Goal: Communication & Community: Share content

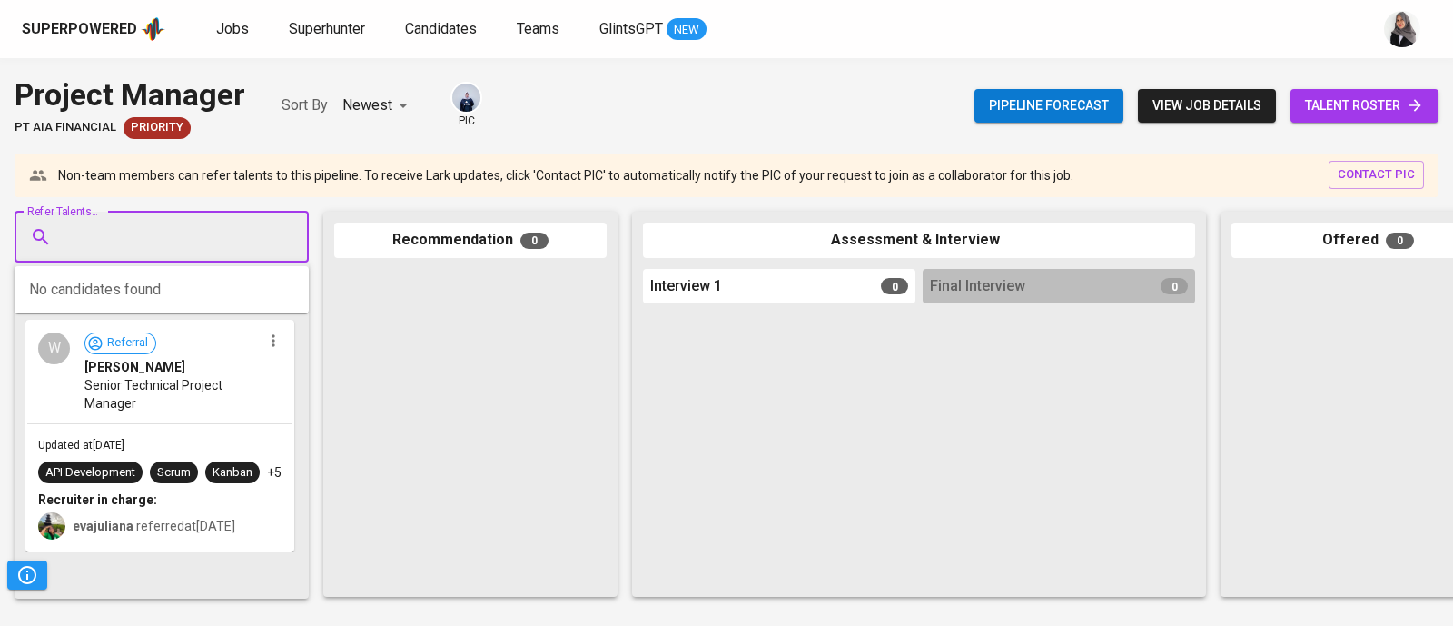
click at [115, 238] on input "Refer Talents..." at bounding box center [154, 237] width 191 height 35
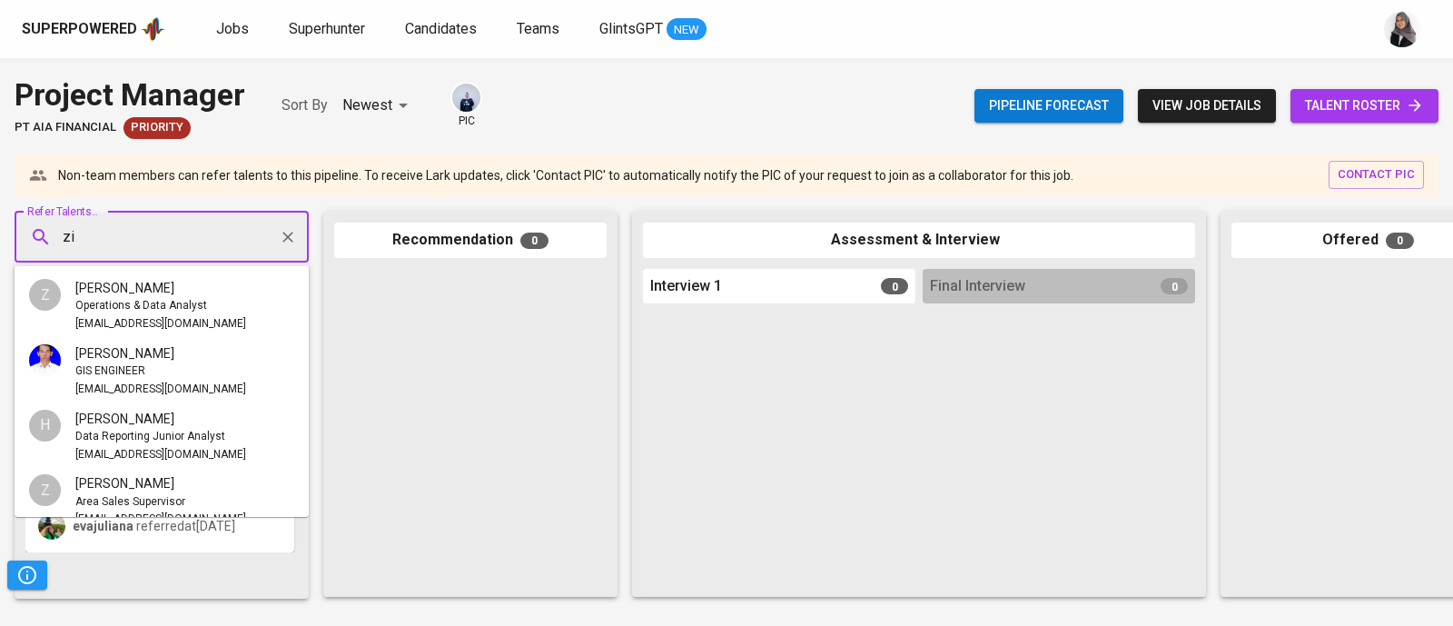
type input "z"
type input "a"
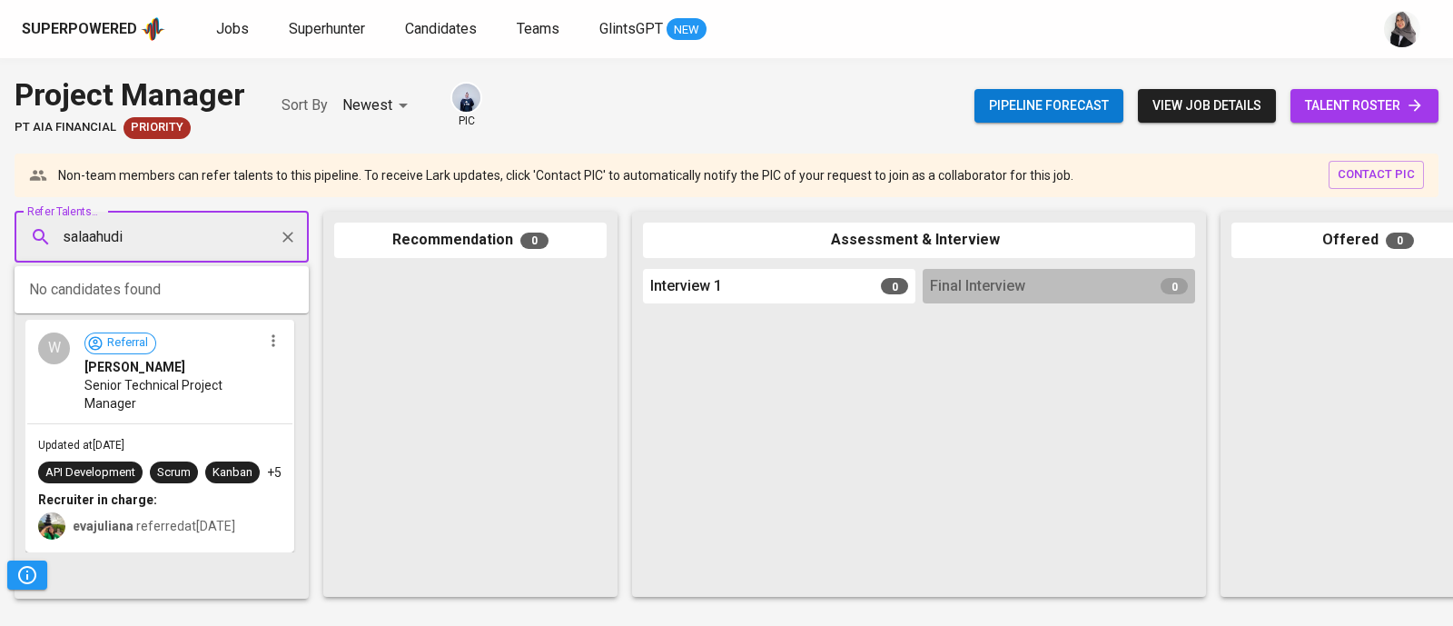
type input "salaahudin"
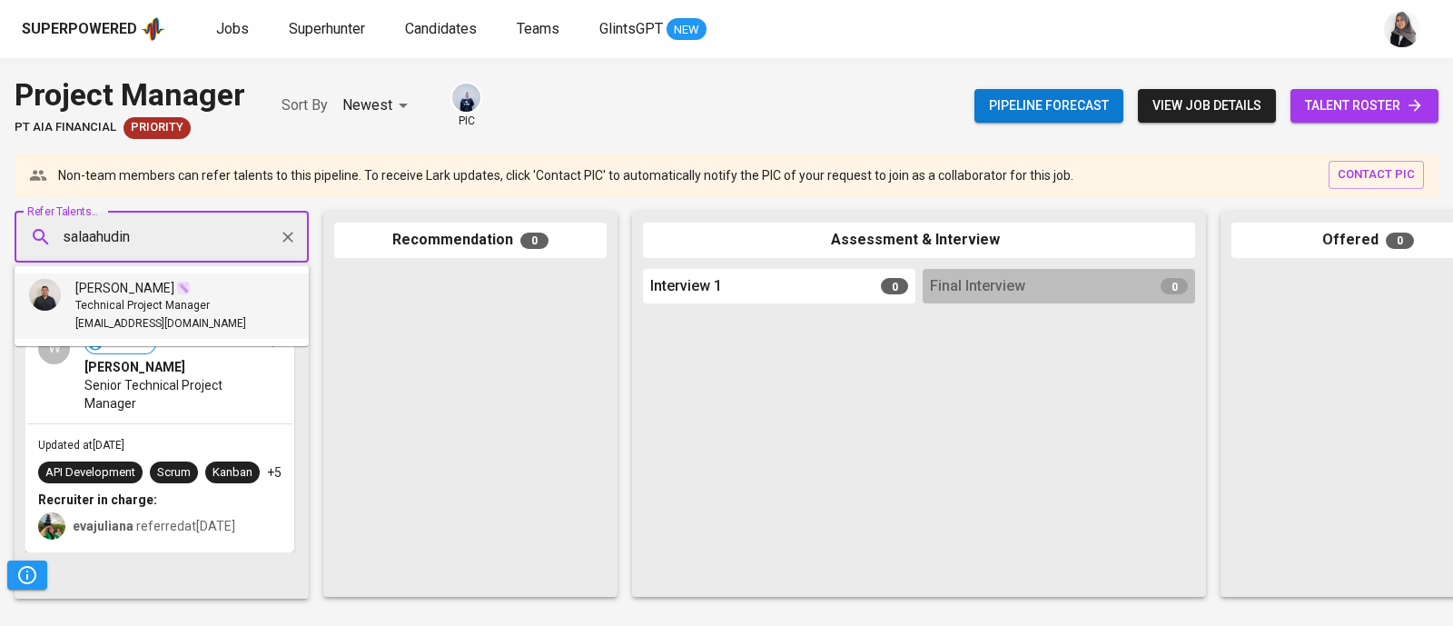
click at [126, 288] on span "Muhammad Salaahudin" at bounding box center [124, 288] width 99 height 18
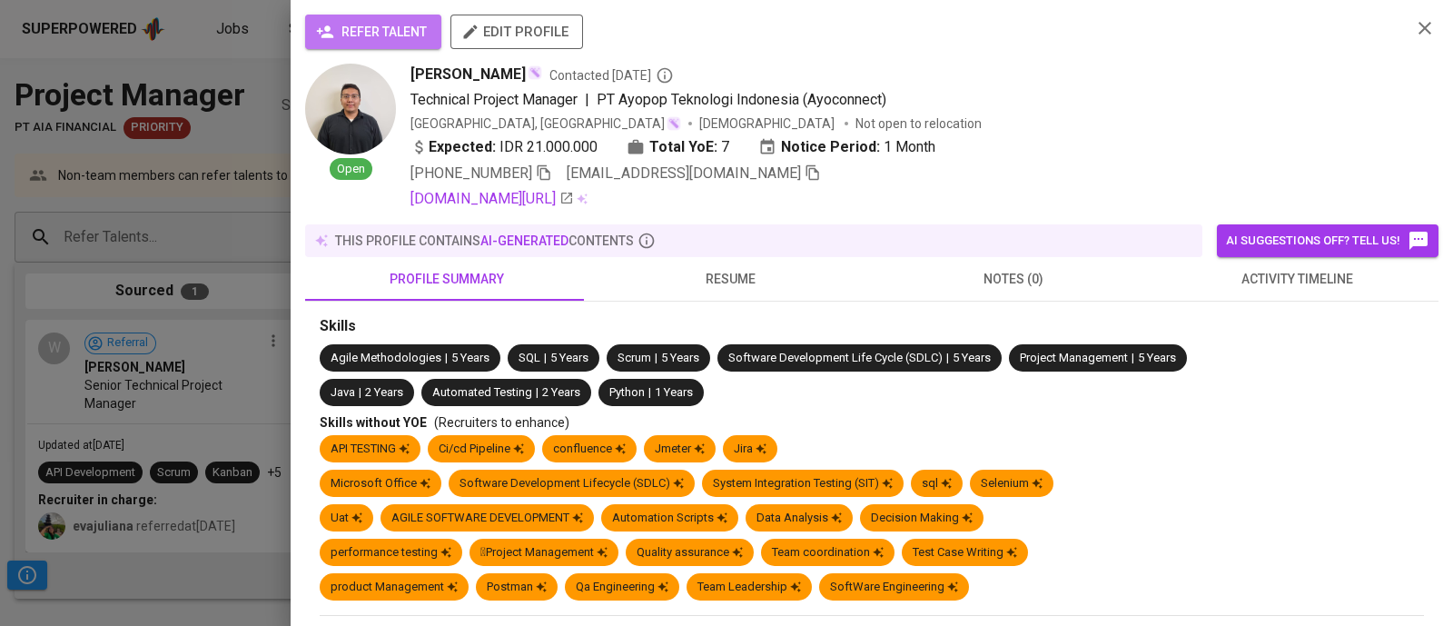
click at [354, 18] on button "refer talent" at bounding box center [373, 32] width 136 height 35
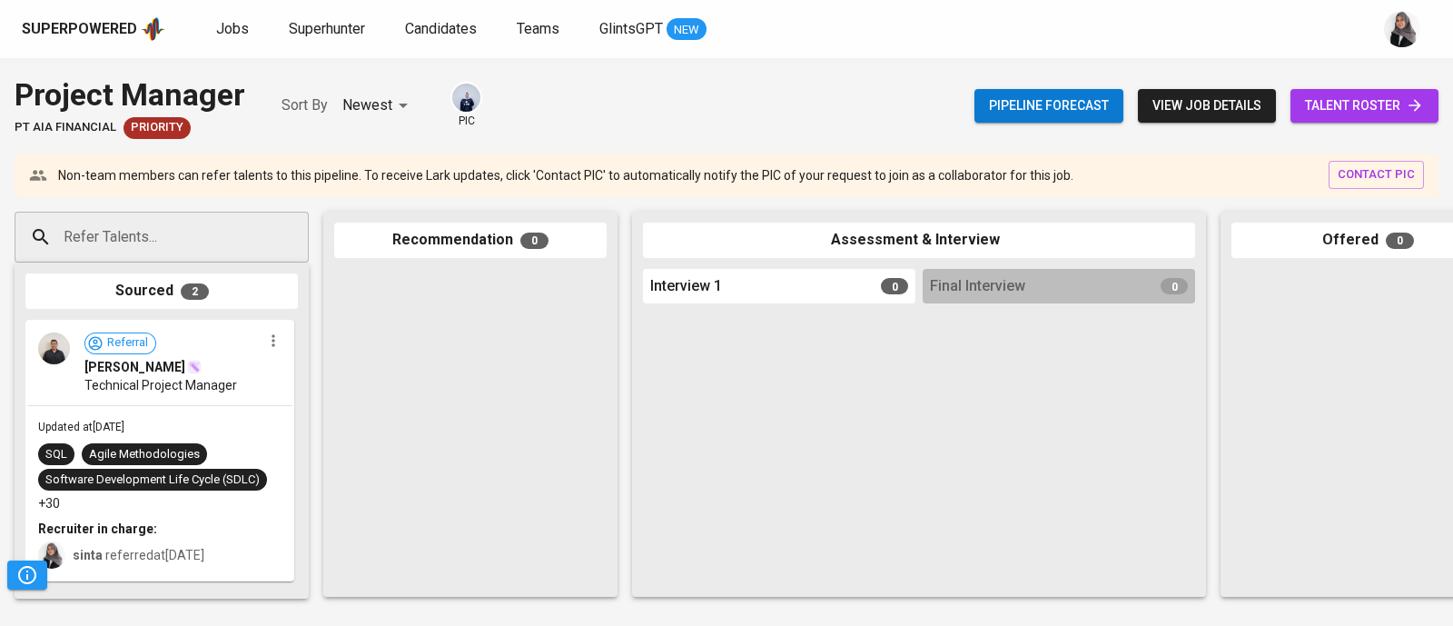
click at [985, 36] on div "Superpowered Jobs Superhunter Candidates Teams GlintsGPT NEW" at bounding box center [697, 28] width 1351 height 27
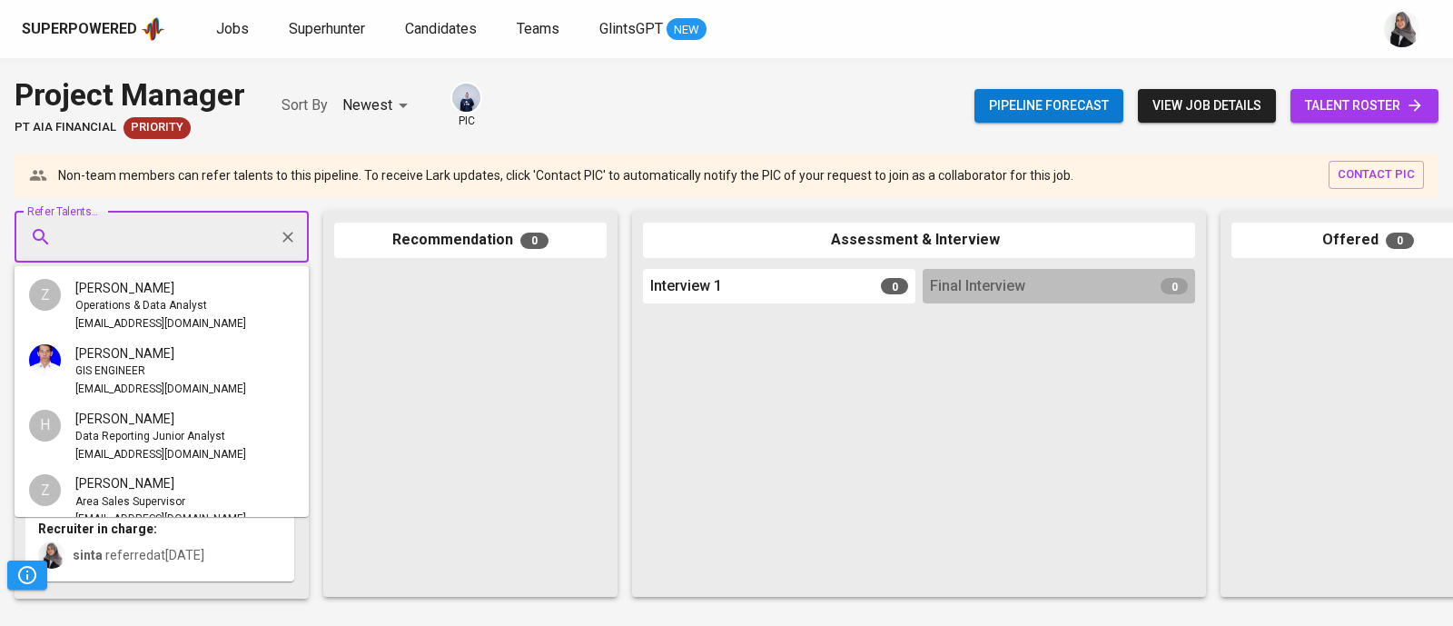
click at [209, 221] on input "Refer Talents..." at bounding box center [154, 237] width 191 height 35
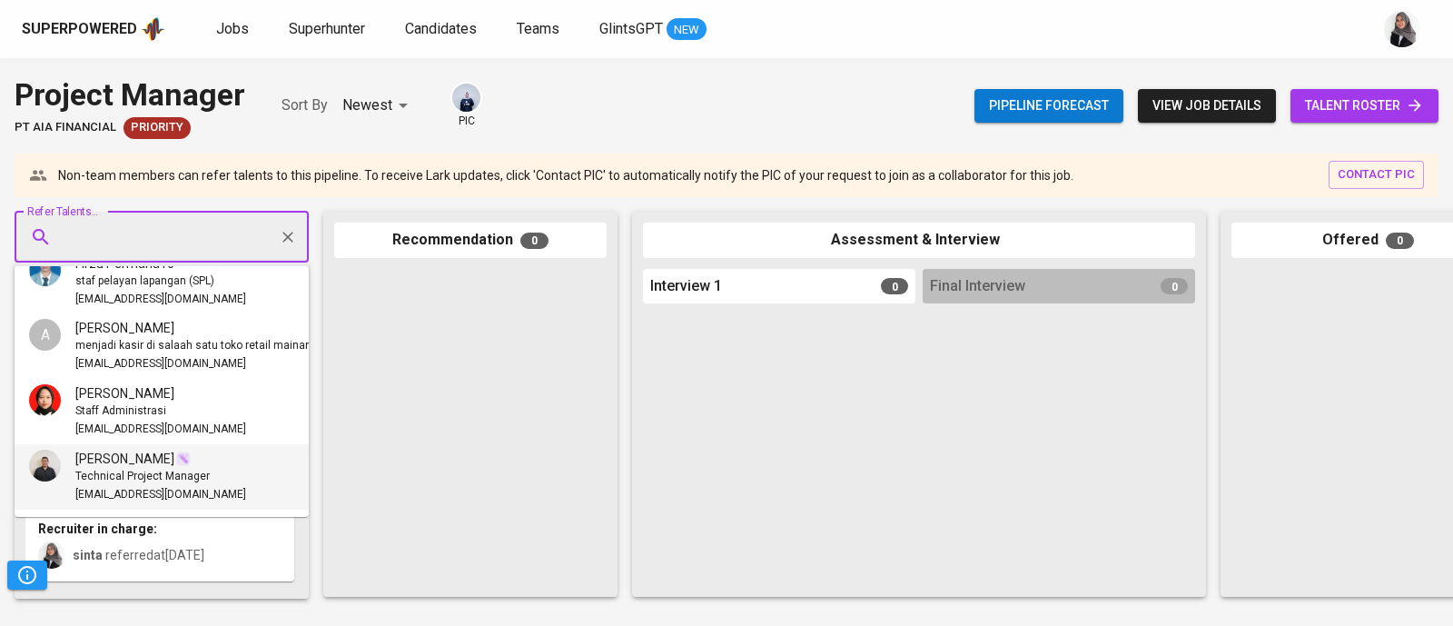
paste input "[EMAIL_ADDRESS][DOMAIN_NAME]"
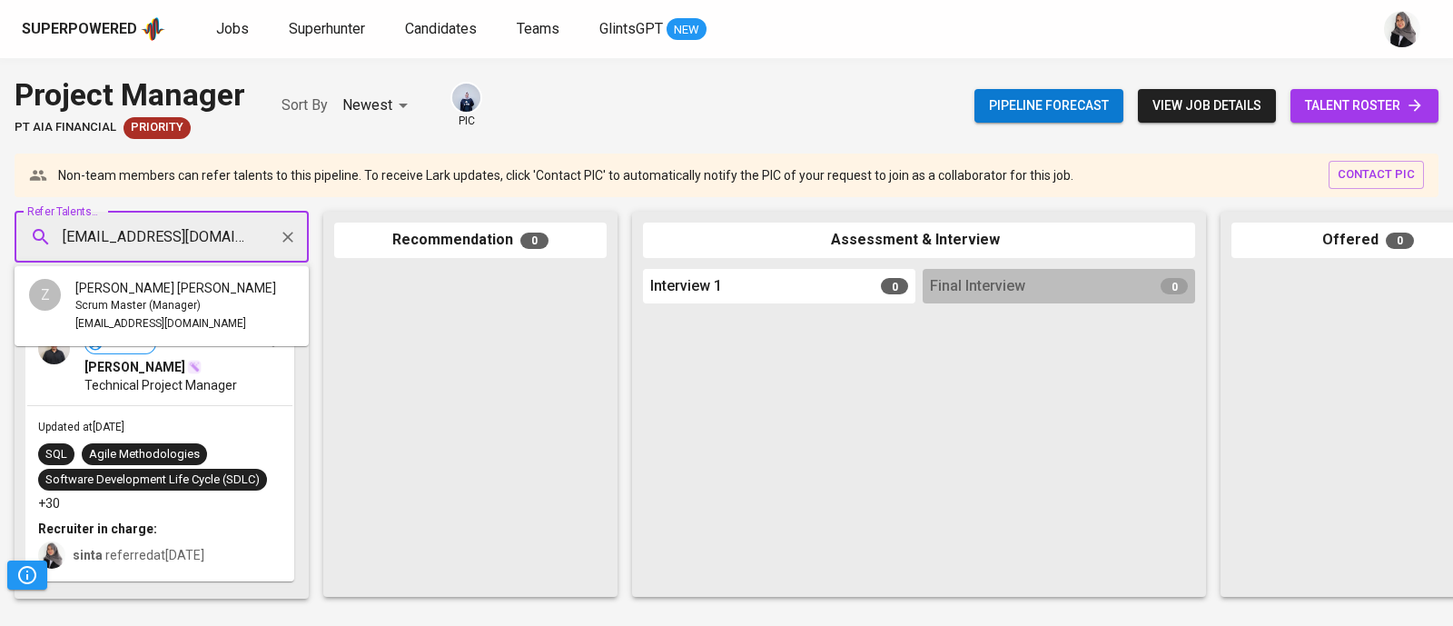
type input "[EMAIL_ADDRESS][DOMAIN_NAME]"
click at [183, 270] on ul "Z Ziko Pranata Scrum Master (Manager) zicoparnata@gmail.com" at bounding box center [162, 306] width 294 height 80
click at [165, 302] on span "Scrum Master (Manager)" at bounding box center [137, 306] width 125 height 18
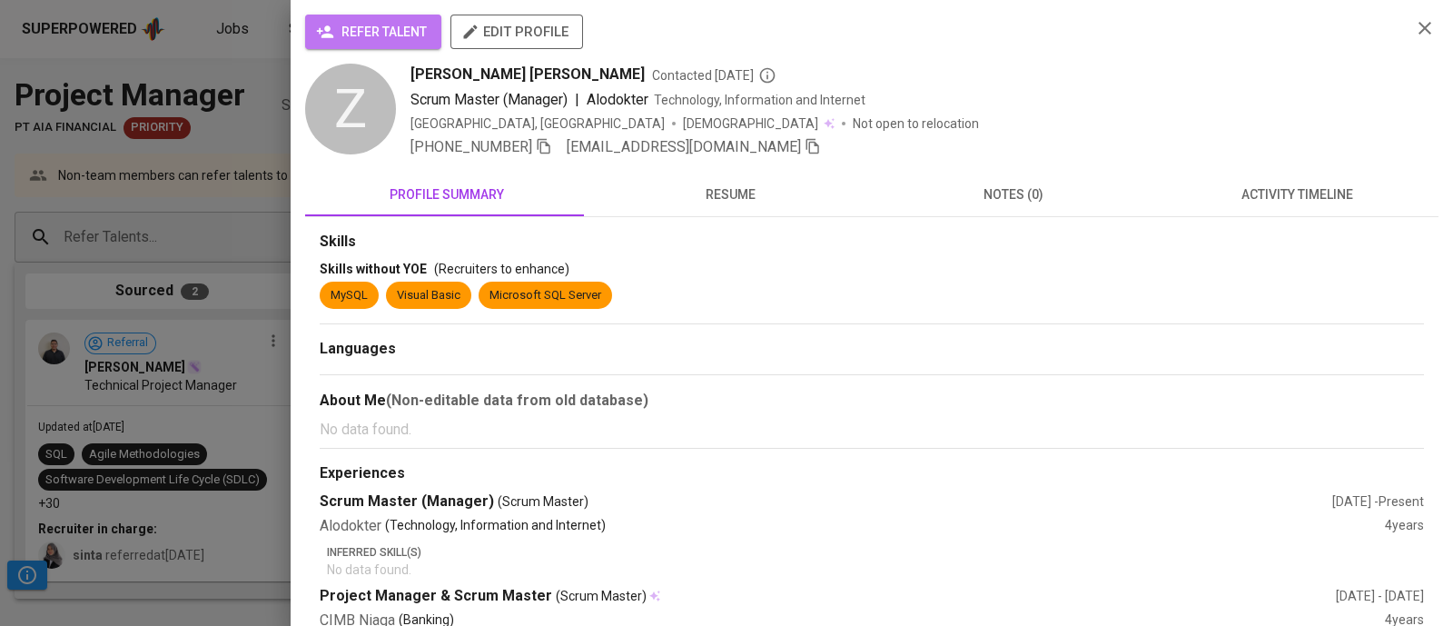
click at [367, 15] on button "refer talent" at bounding box center [373, 32] width 136 height 35
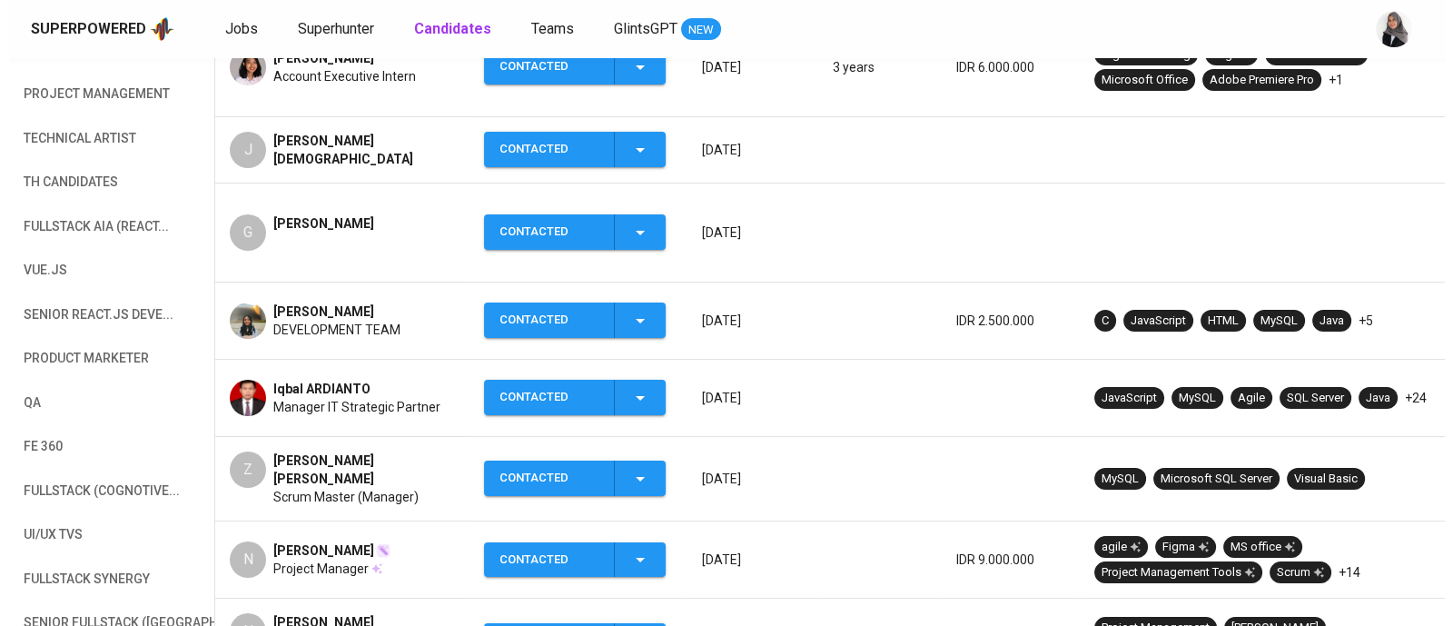
scroll to position [421, 0]
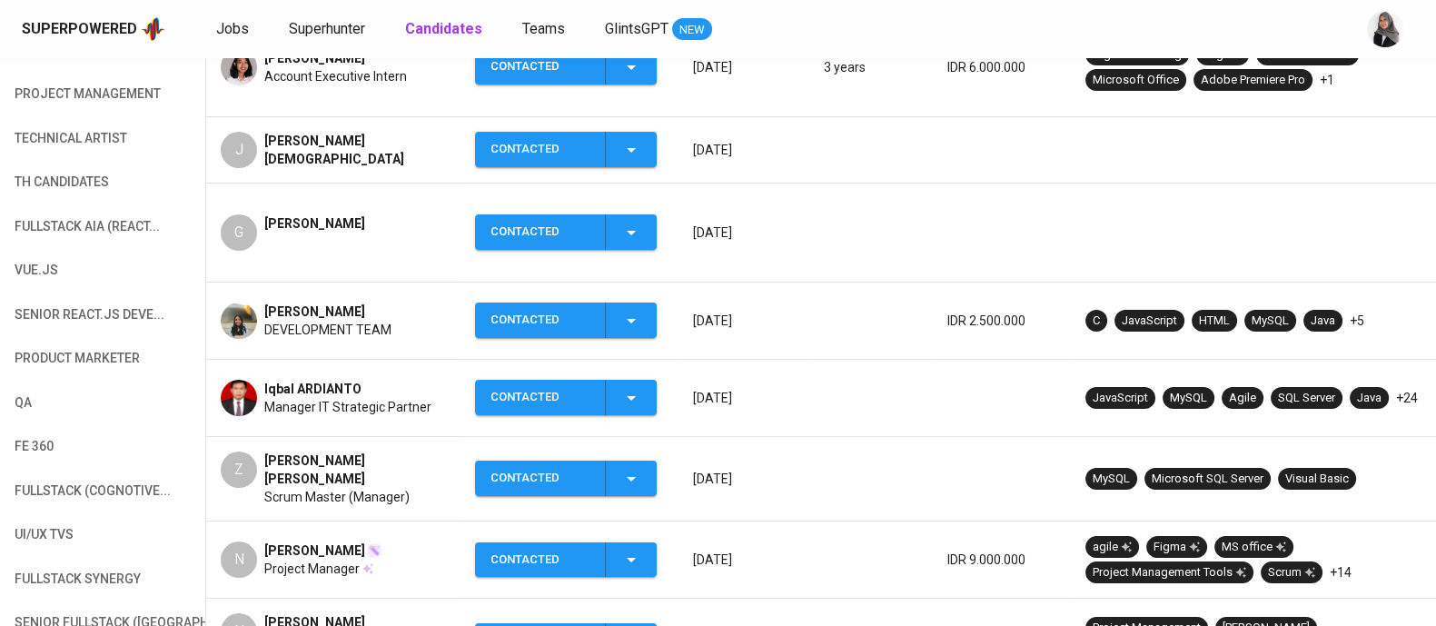
click at [369, 488] on span "Scrum Master (Manager)" at bounding box center [336, 497] width 145 height 18
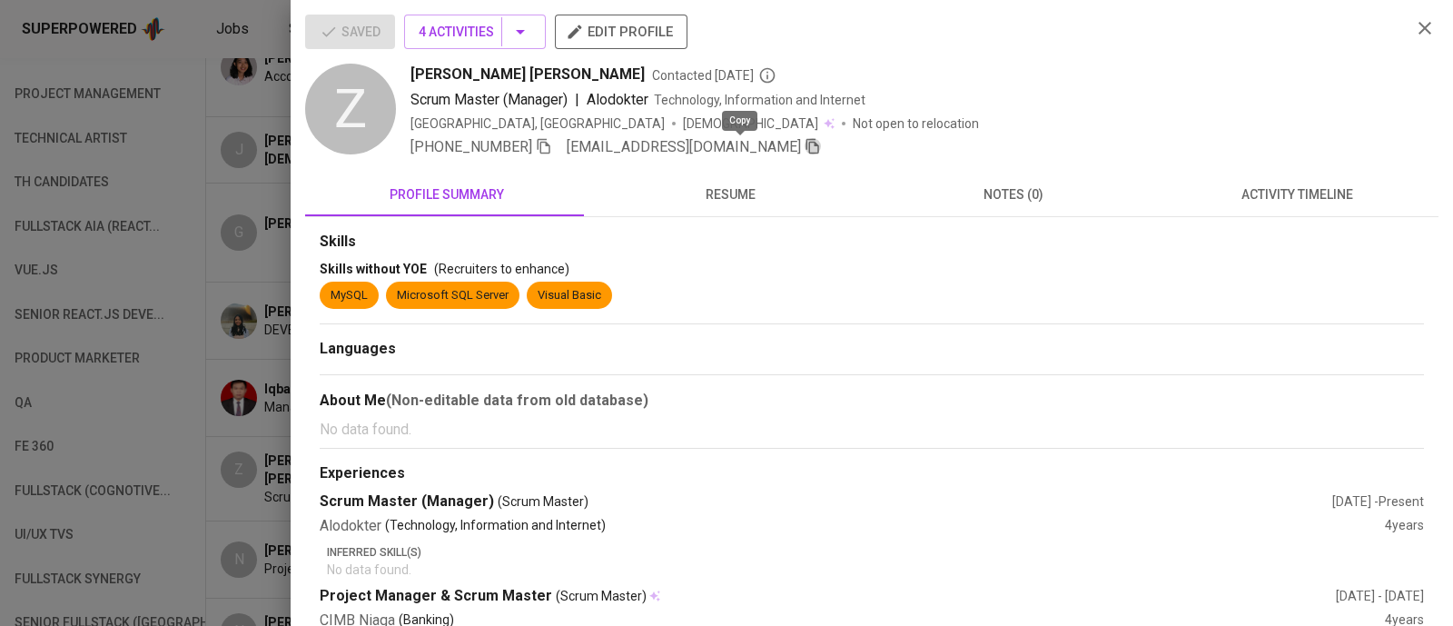
click at [804, 147] on icon "button" at bounding box center [812, 146] width 16 height 16
